Goal: Task Accomplishment & Management: Complete application form

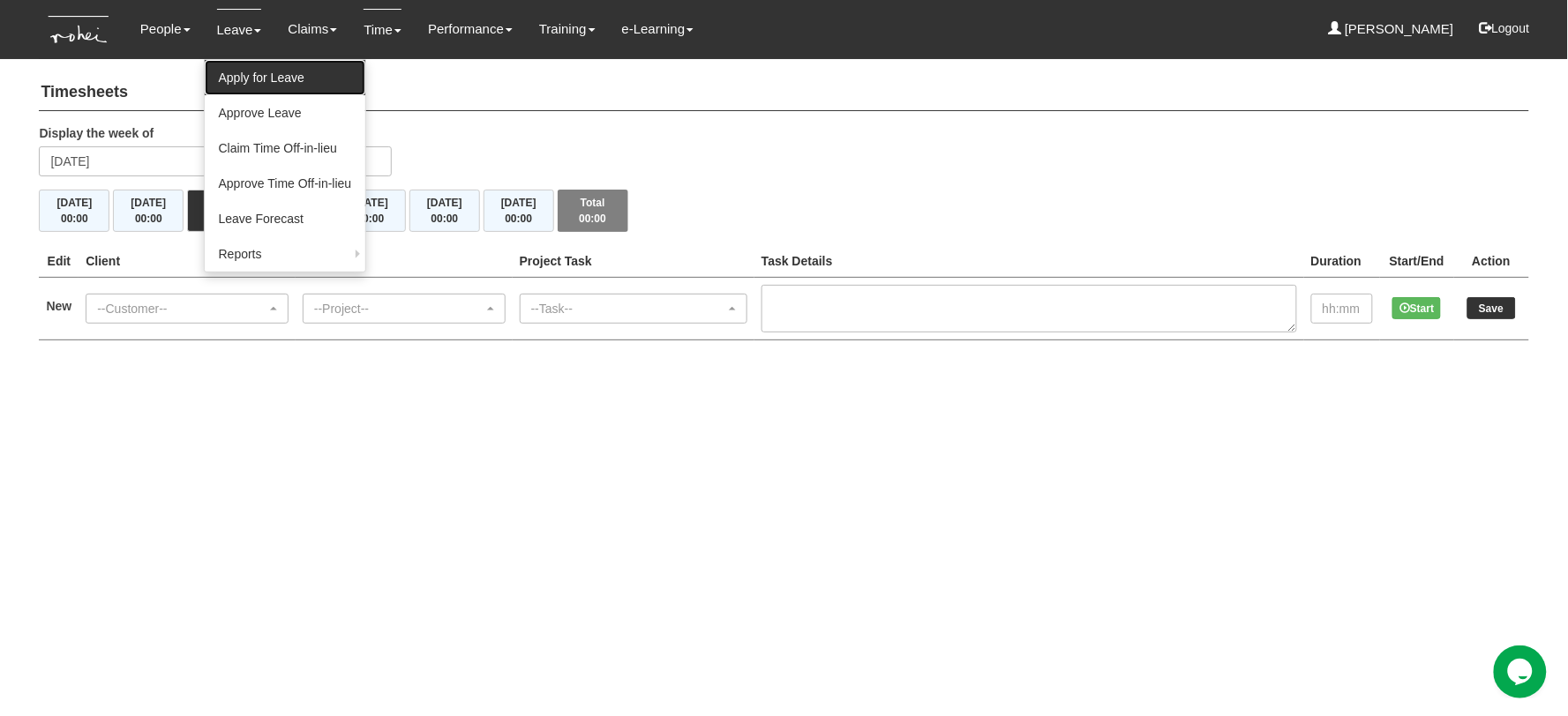
click at [236, 81] on link "Apply for Leave" at bounding box center [285, 77] width 162 height 35
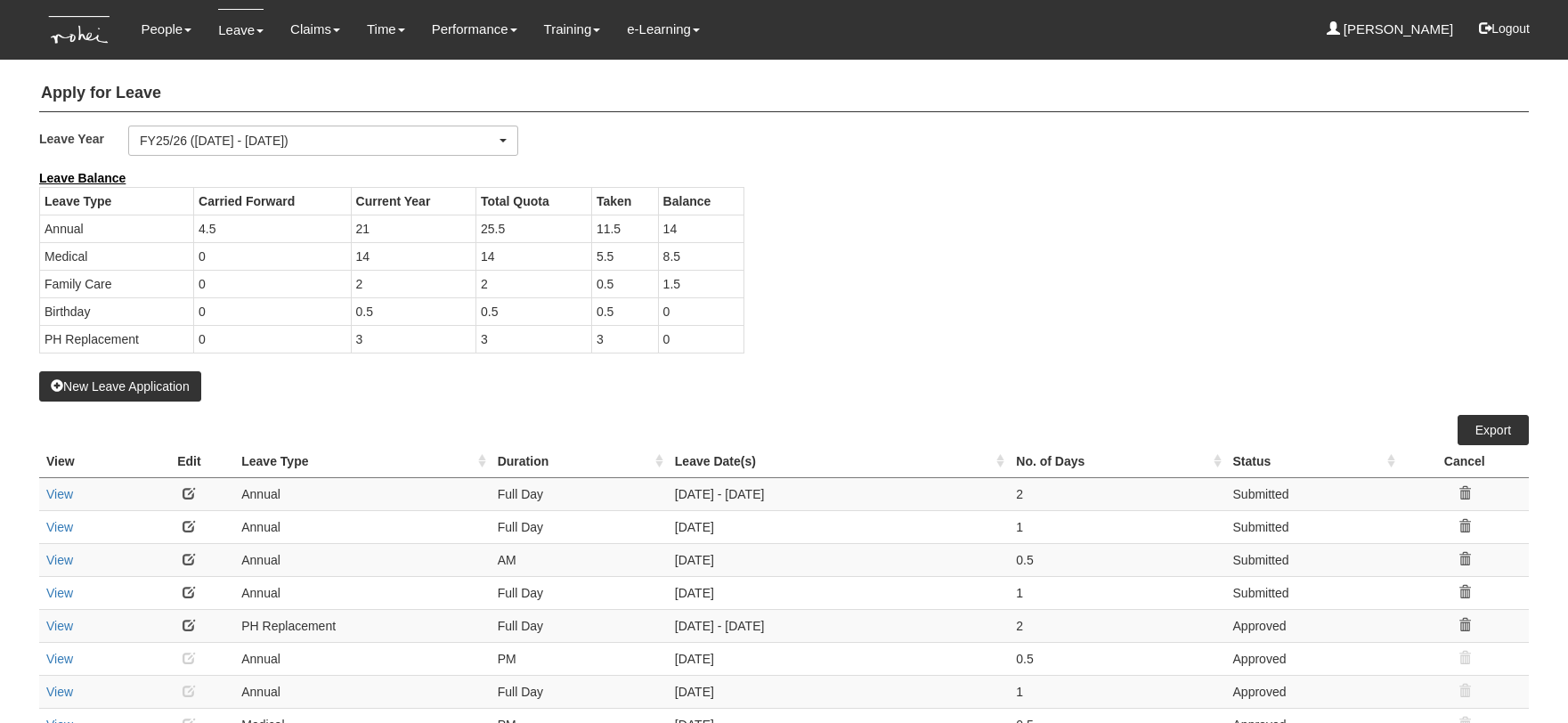
select select "50"
click at [157, 379] on button "New Leave Application" at bounding box center [120, 387] width 162 height 30
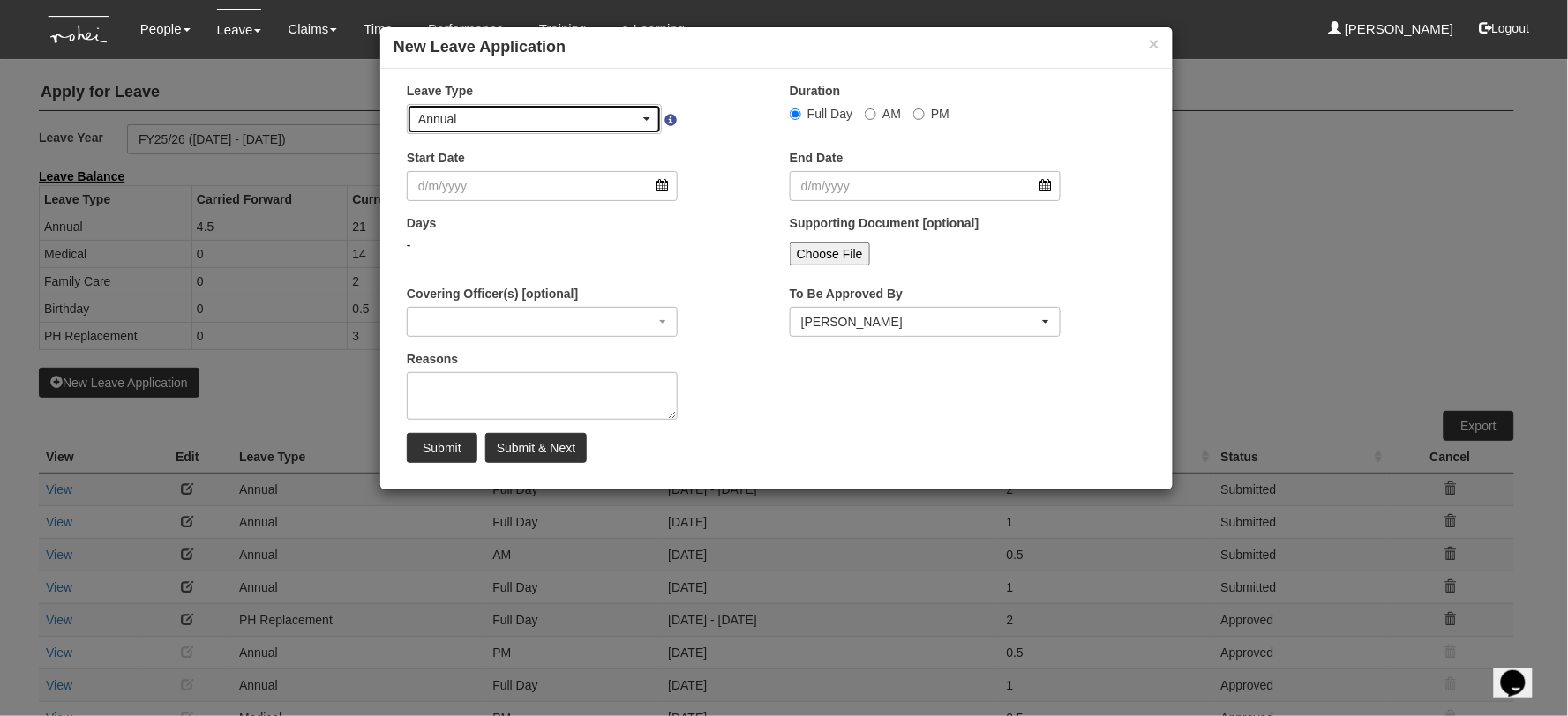
click at [464, 123] on div "Annual" at bounding box center [528, 119] width 221 height 18
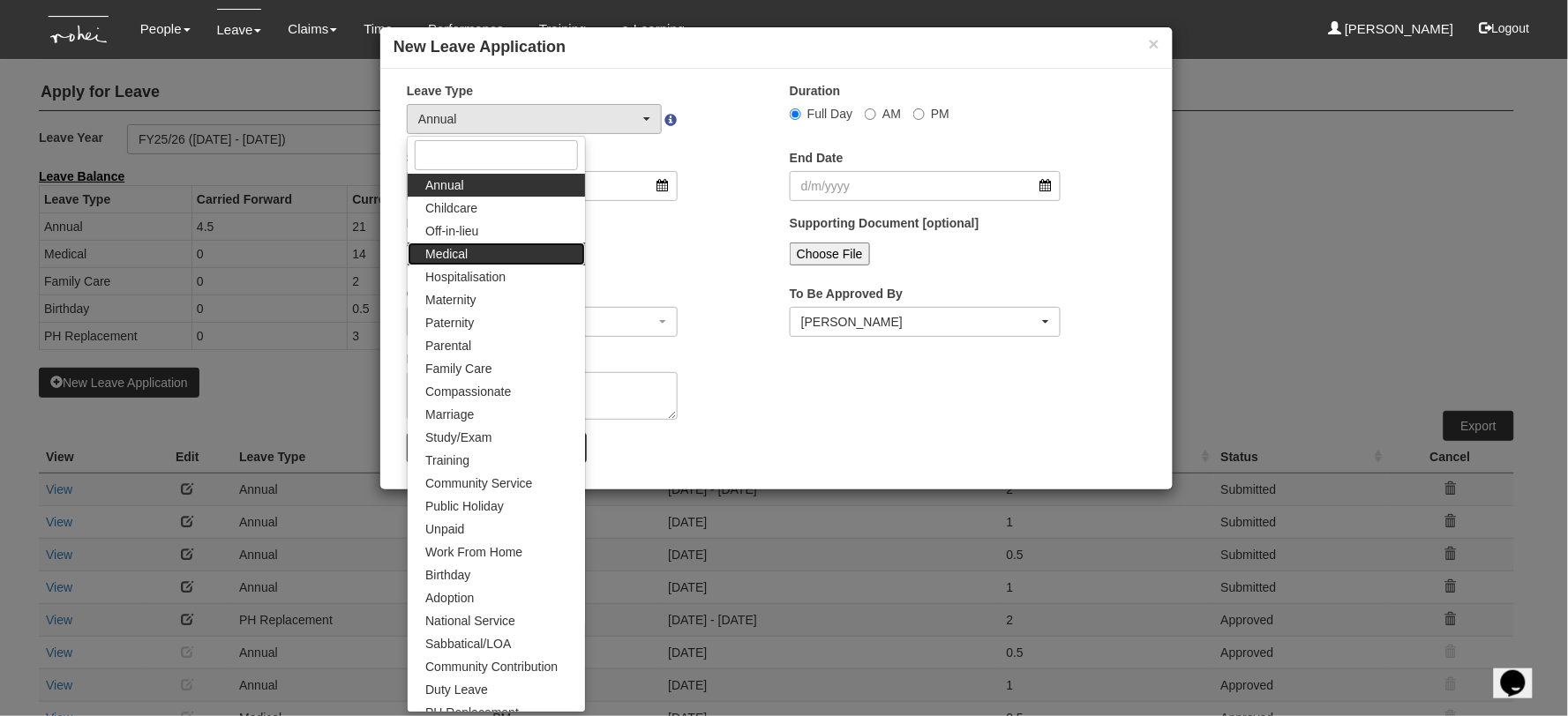
click at [472, 258] on link "Medical" at bounding box center [496, 254] width 177 height 23
select select "4"
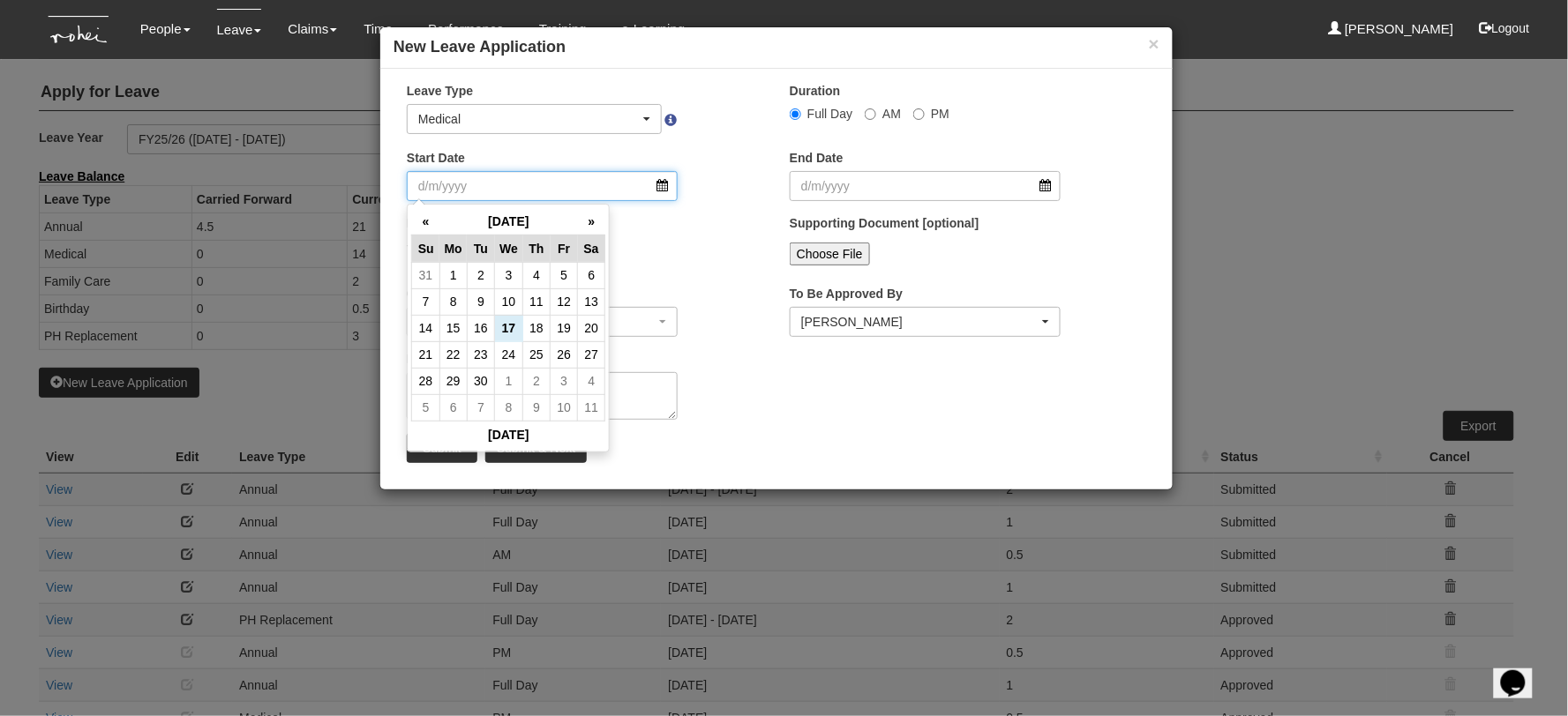
click at [504, 191] on input "Start Date" at bounding box center [542, 186] width 271 height 30
click at [446, 325] on td "15" at bounding box center [453, 328] width 27 height 26
type input "[DATE]"
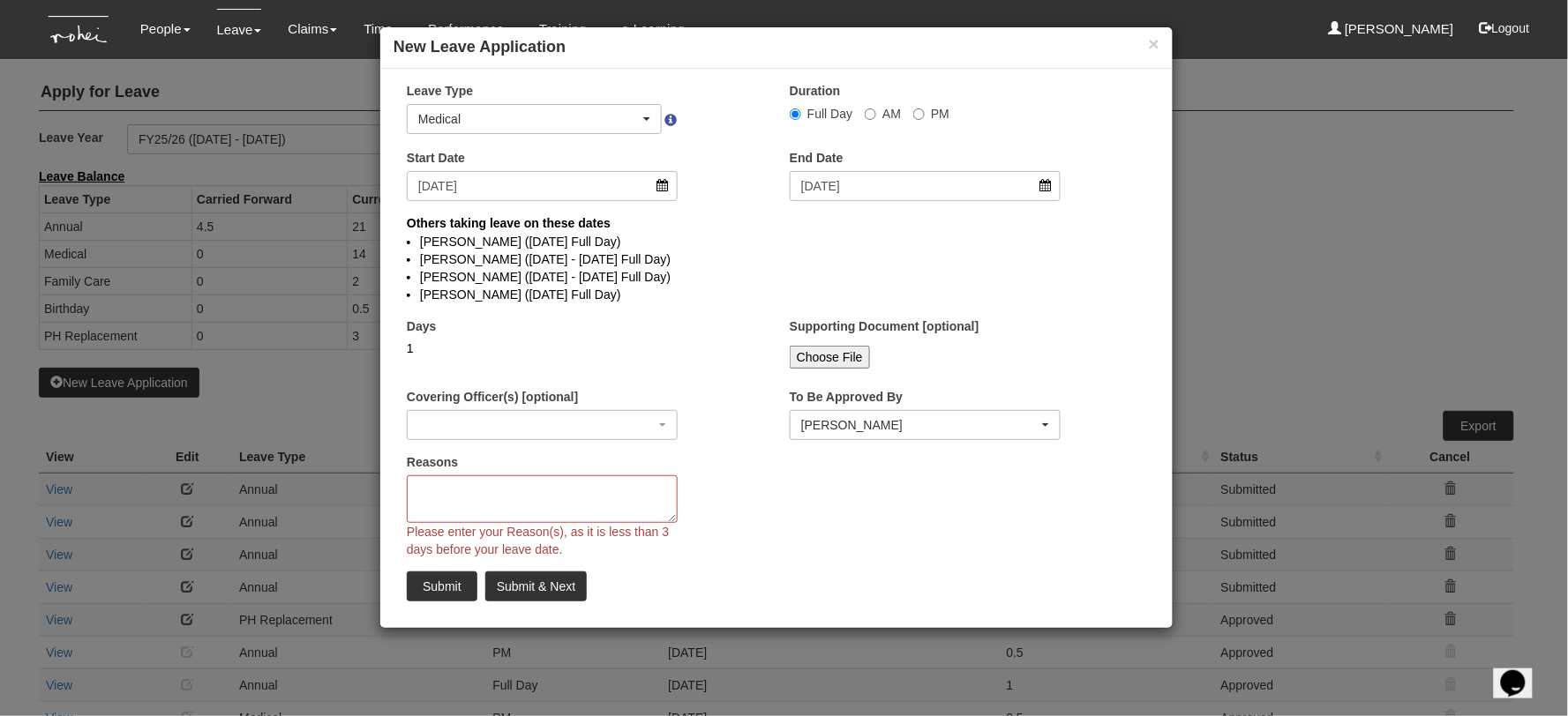
select select
click at [583, 484] on textarea "Reasons" at bounding box center [542, 499] width 271 height 48
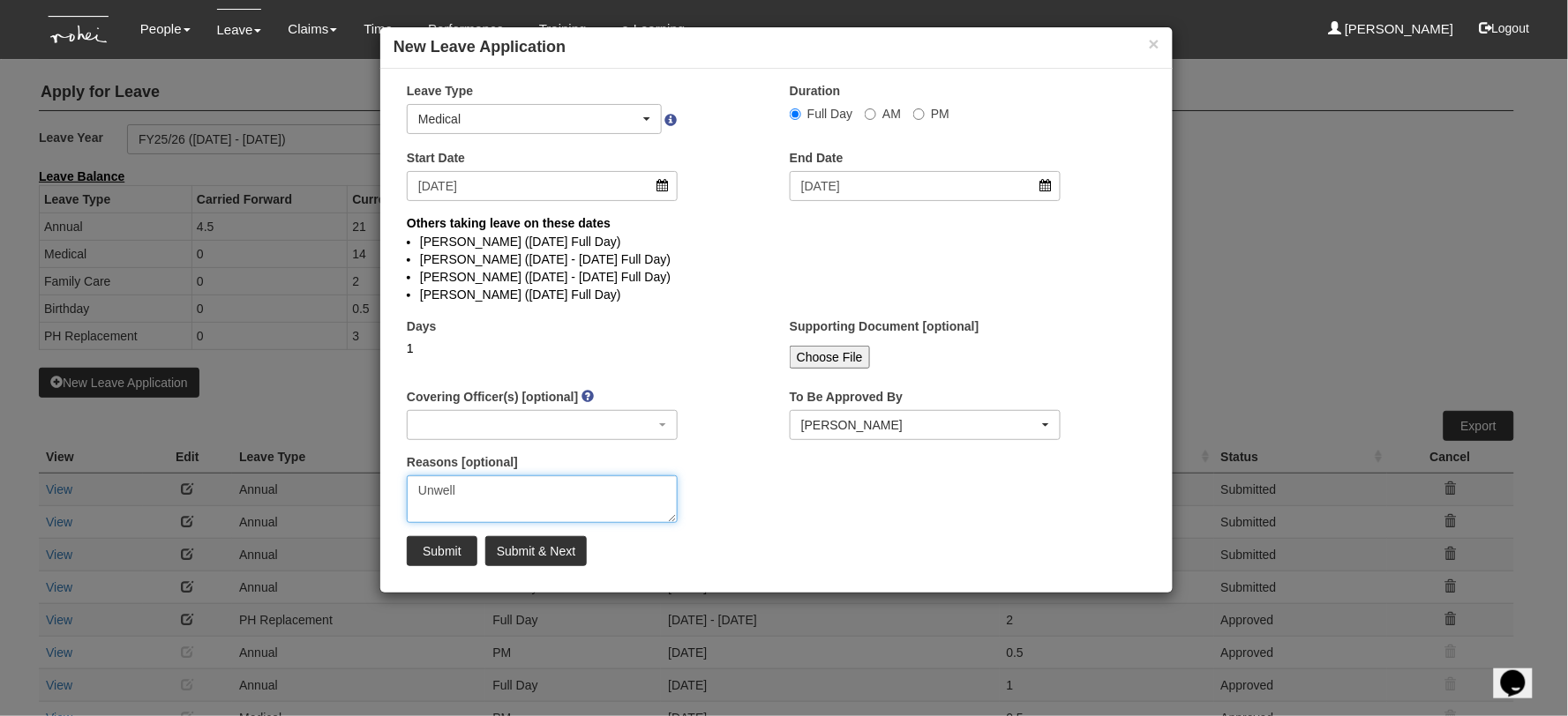
type textarea "Unwell"
click at [781, 506] on div "× Leave Type Annual Childcare Off-in-lieu Medical Hospitalisation Maternity Pat…" at bounding box center [776, 330] width 792 height 498
click at [453, 556] on input "Submit" at bounding box center [441, 551] width 71 height 30
select select "1"
select select
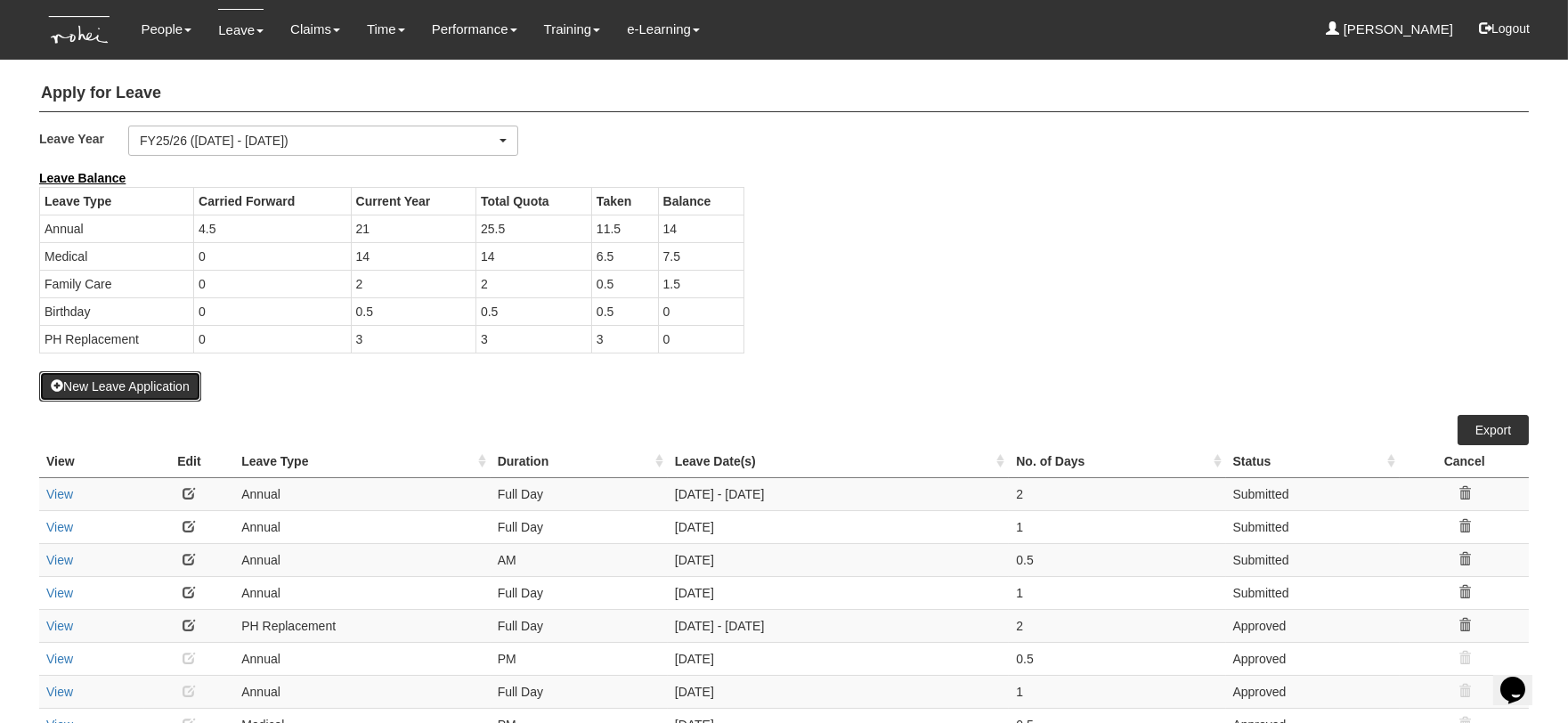
select select "50"
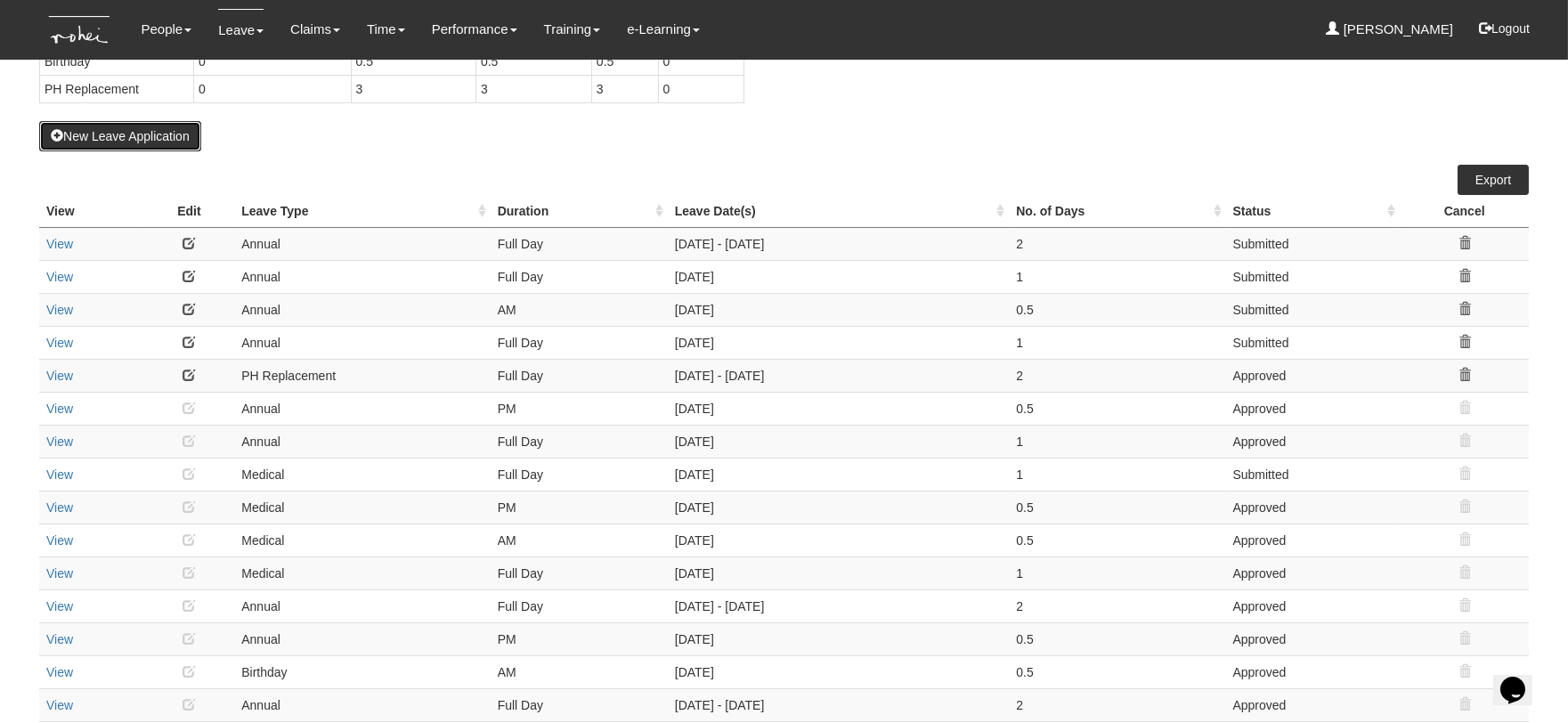
scroll to position [296, 0]
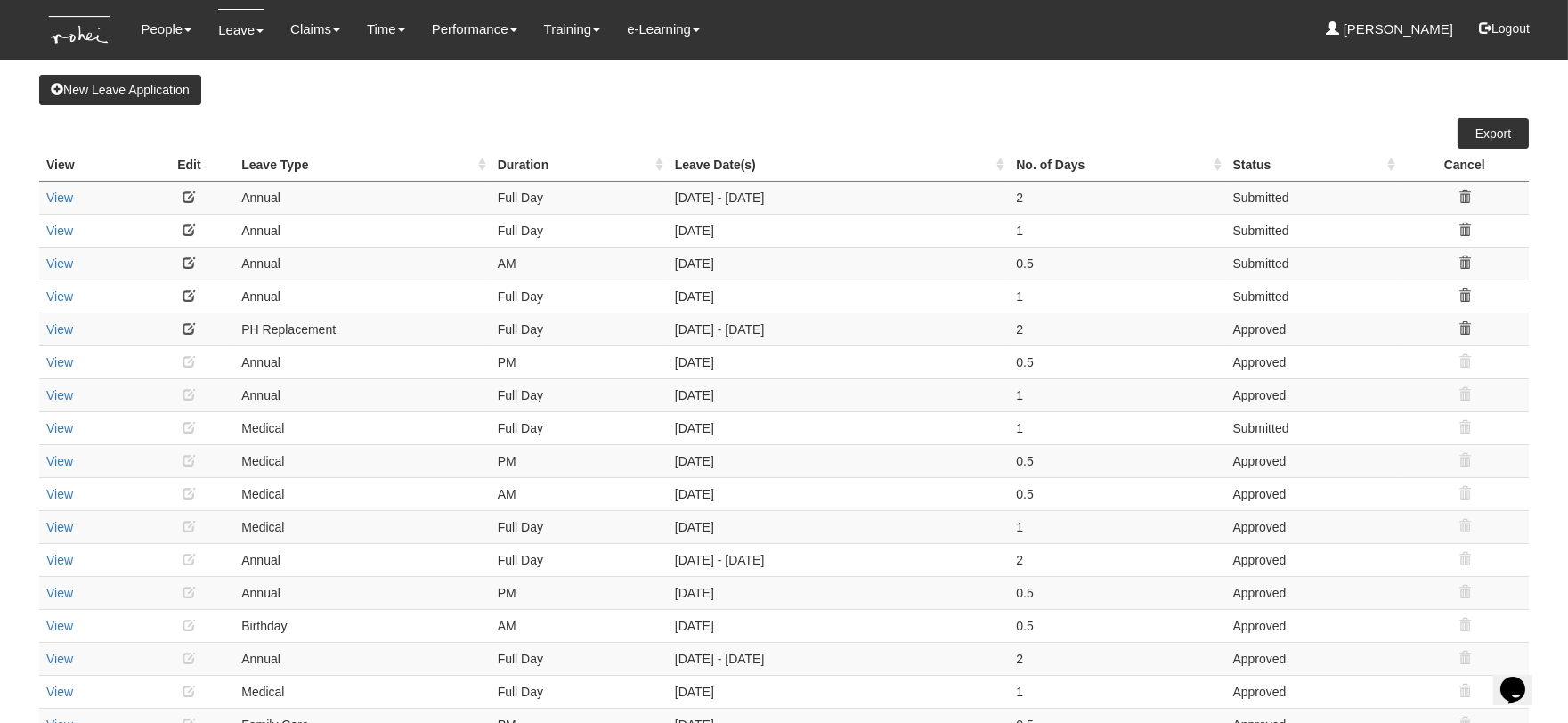
click at [1221, 163] on th "No. of Days" at bounding box center [1117, 165] width 217 height 33
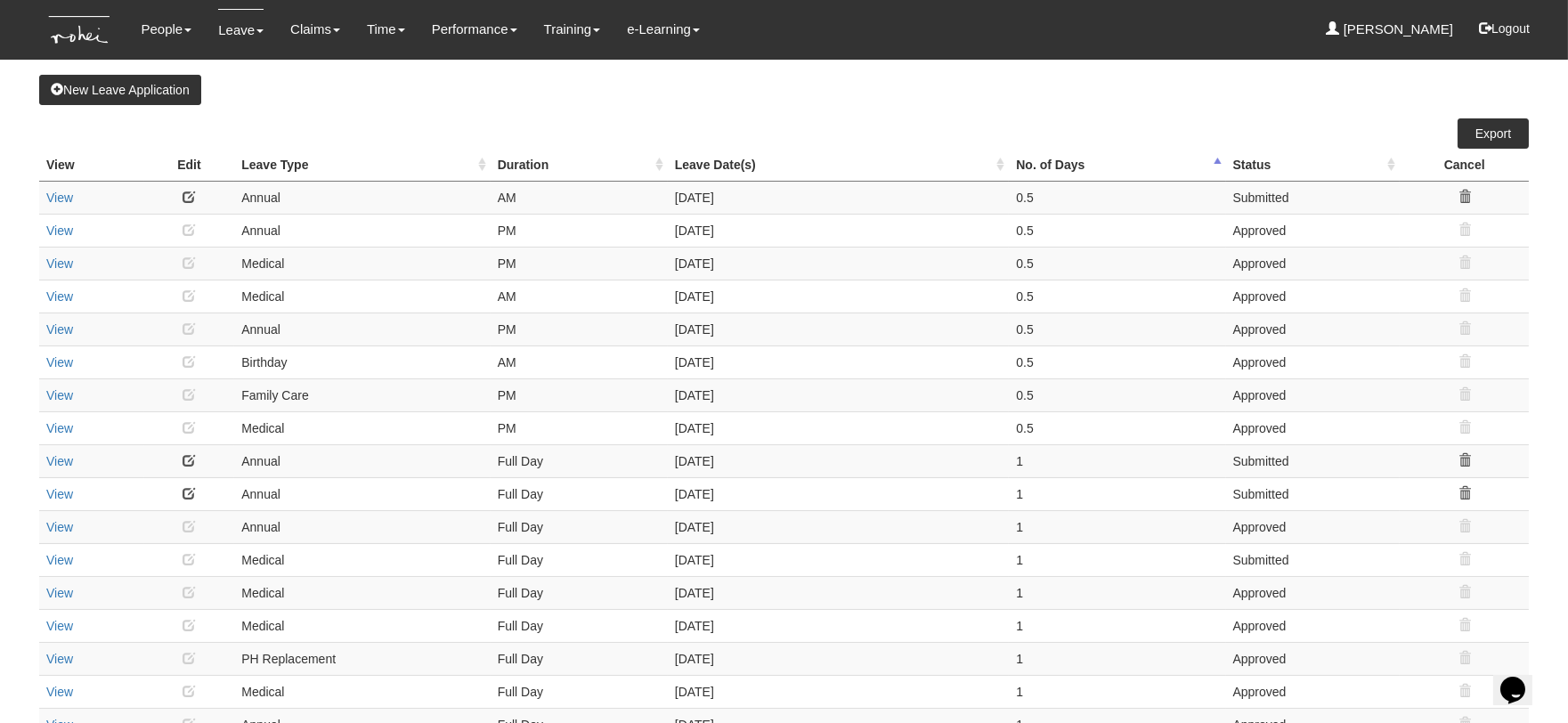
click at [1221, 164] on th "No. of Days" at bounding box center [1117, 165] width 217 height 33
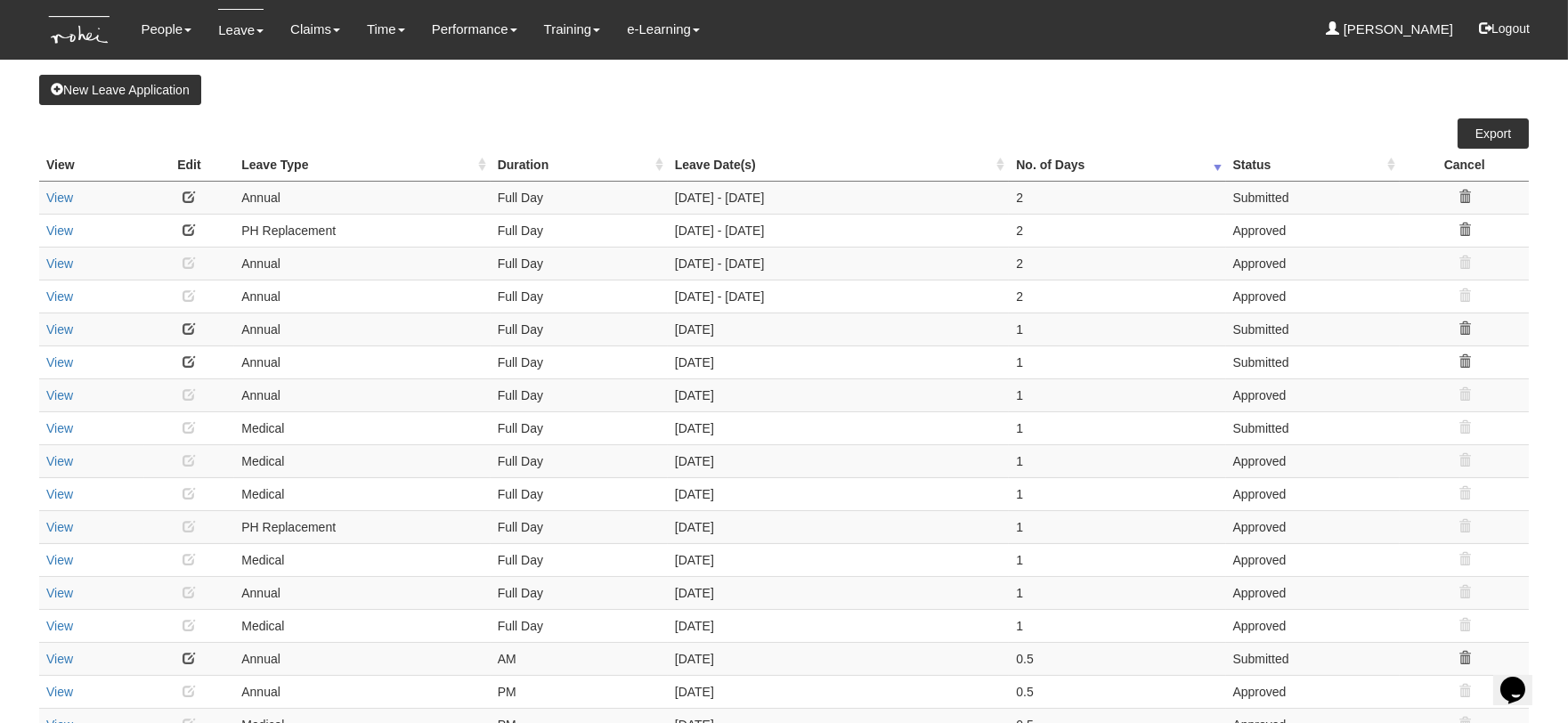
click at [1212, 170] on th "No. of Days" at bounding box center [1117, 165] width 217 height 33
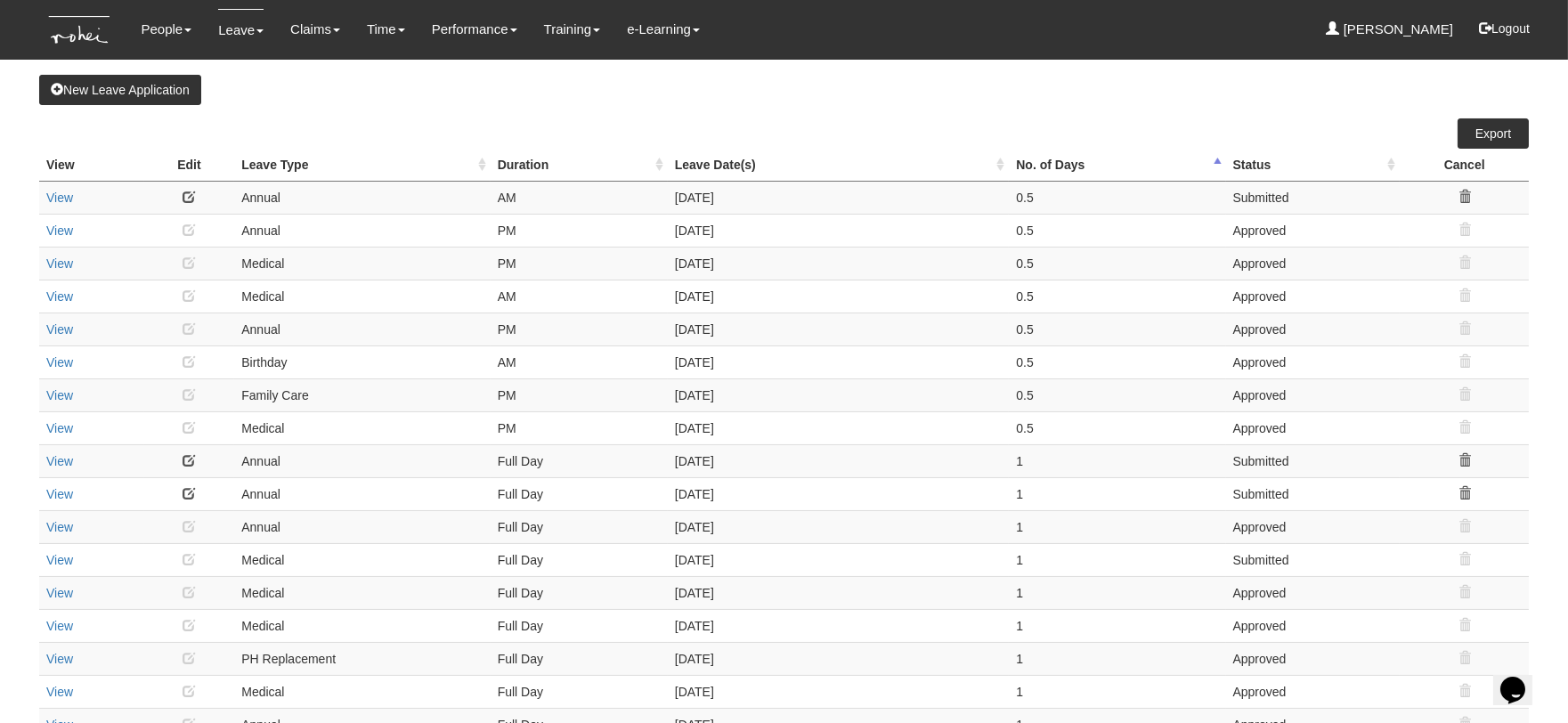
click at [1217, 163] on th "No. of Days" at bounding box center [1117, 165] width 217 height 33
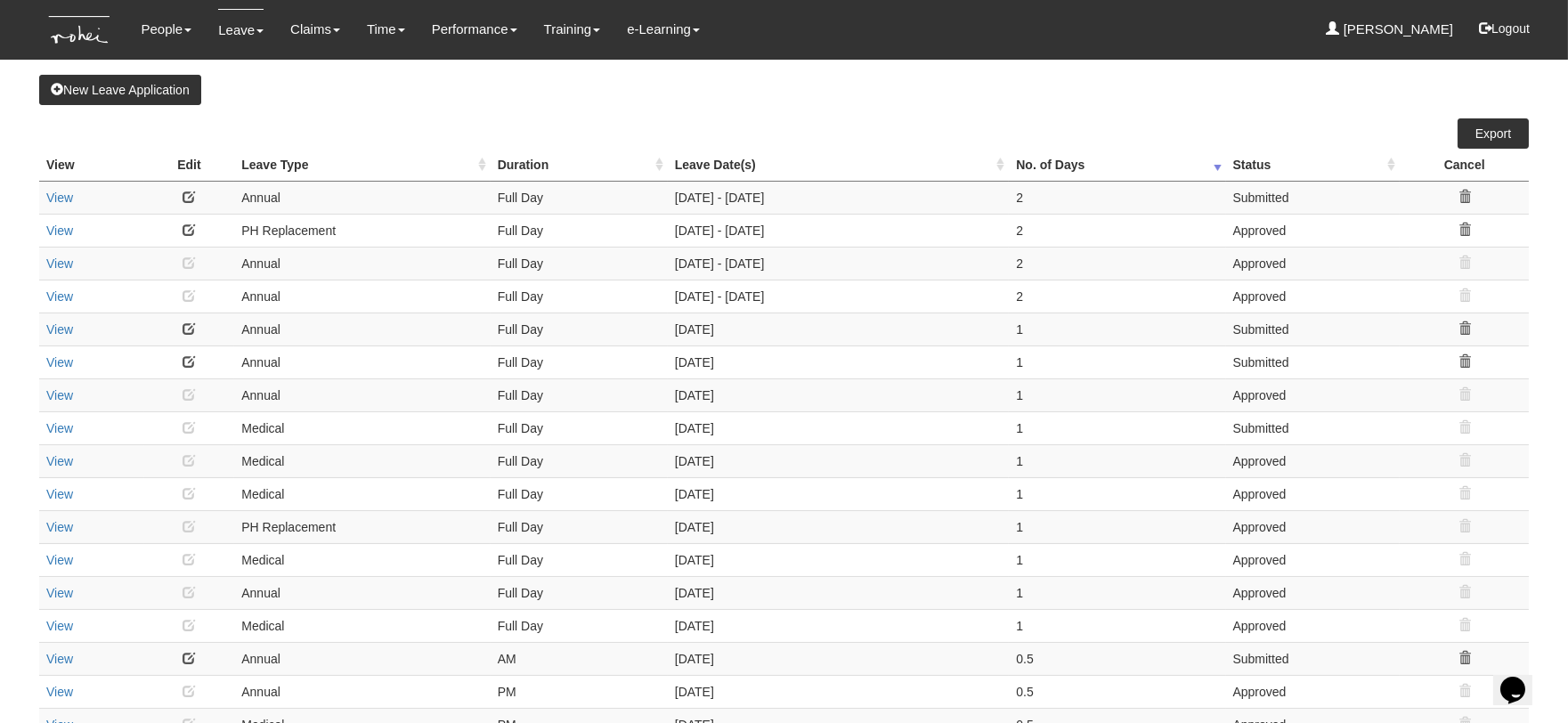
click at [1222, 172] on th "No. of Days" at bounding box center [1117, 165] width 217 height 33
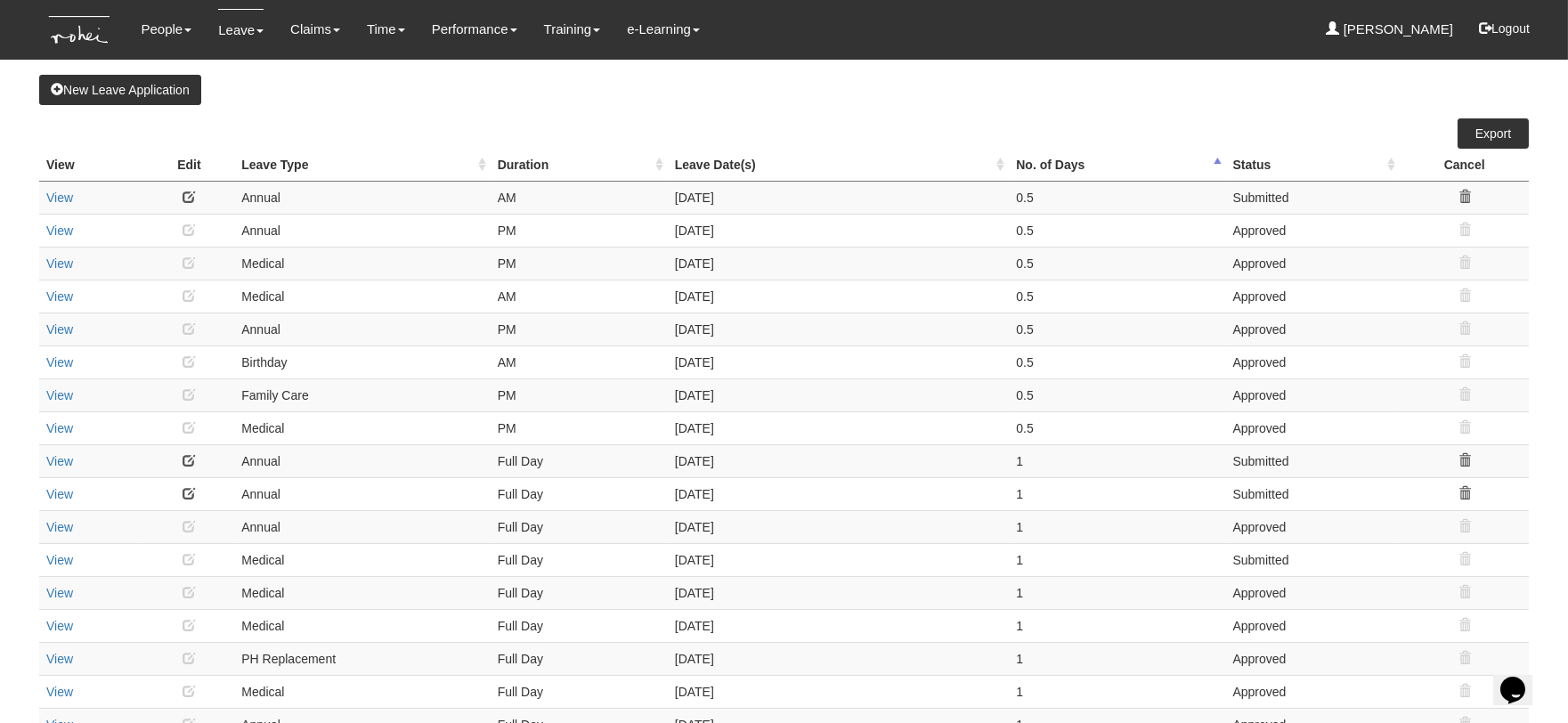
click at [1222, 172] on th "No. of Days" at bounding box center [1117, 165] width 217 height 33
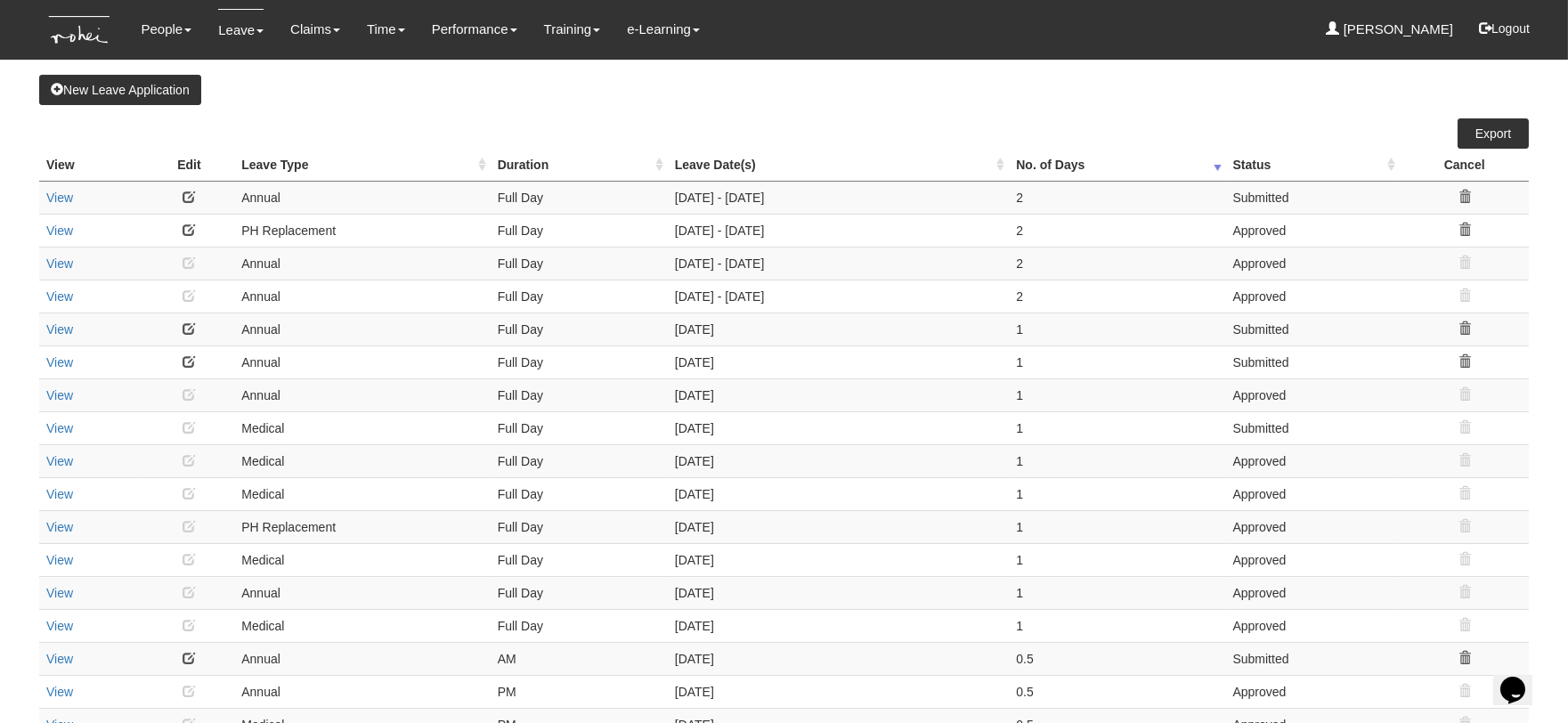
click at [281, 169] on th "Leave Type" at bounding box center [362, 165] width 255 height 33
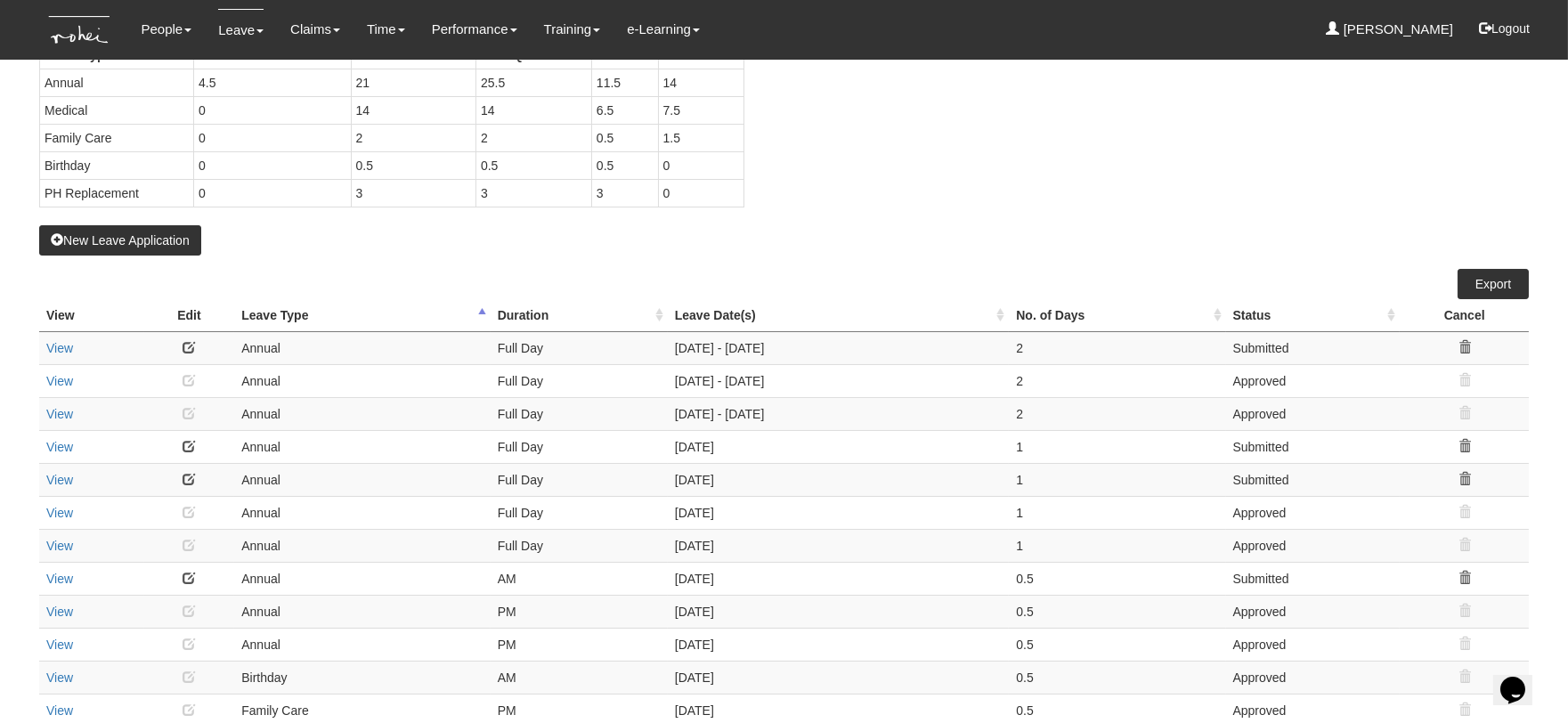
scroll to position [0, 0]
